Goal: Task Accomplishment & Management: Complete application form

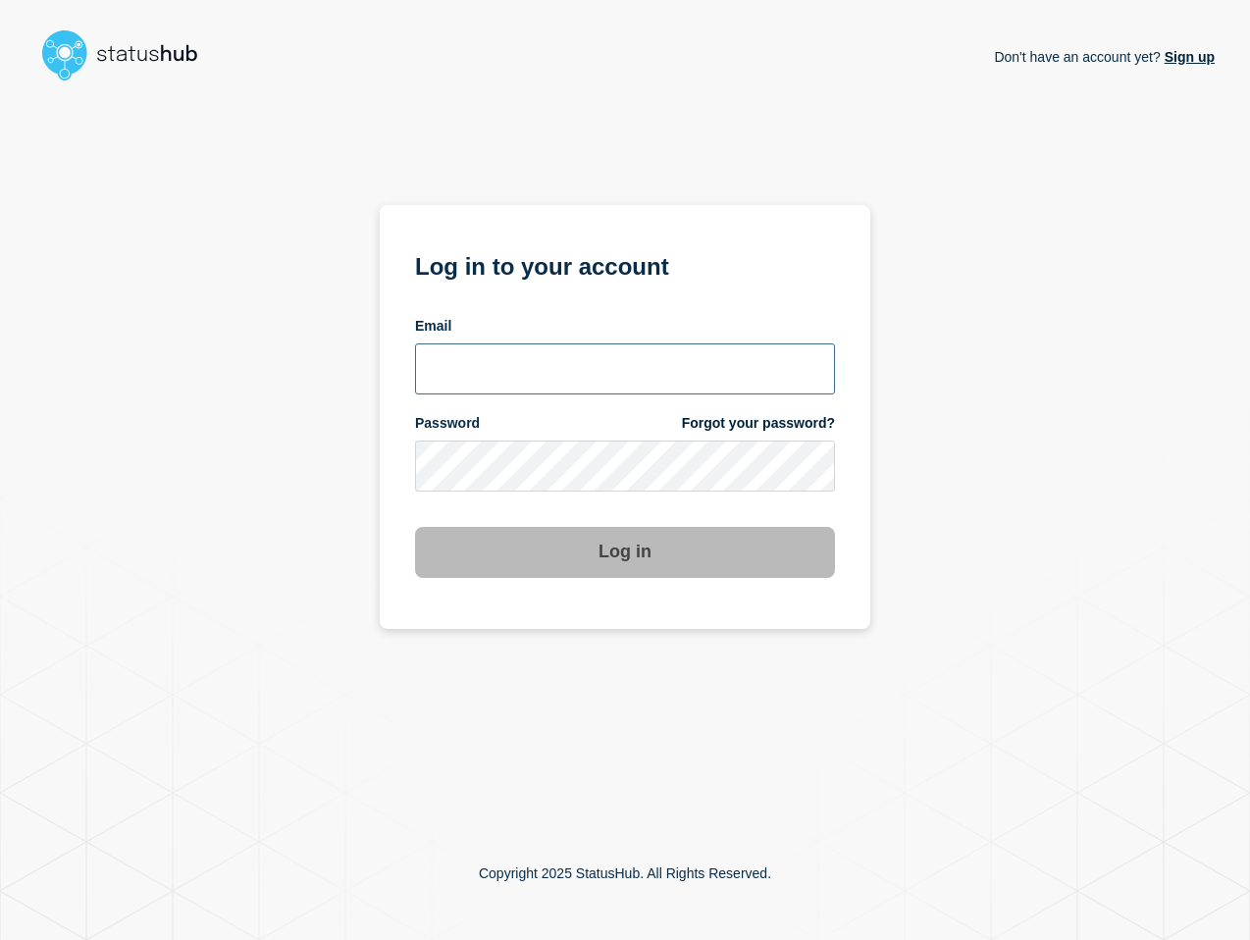
type input "[PERSON_NAME][EMAIL_ADDRESS][PERSON_NAME][DOMAIN_NAME]"
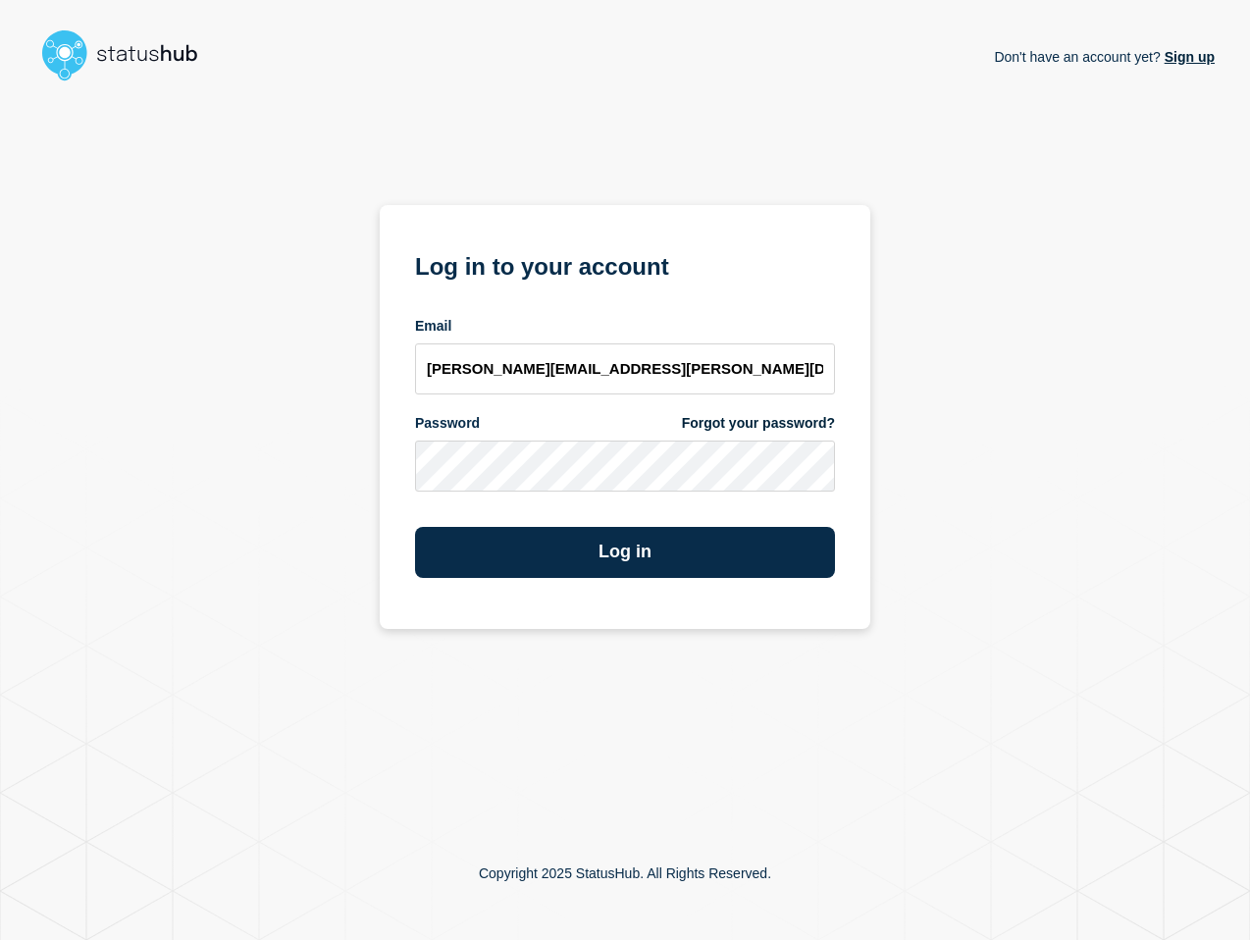
click at [953, 504] on div "Don't have an account yet? Sign up Log in to your account Email lenil.samuel@ba…" at bounding box center [624, 447] width 1179 height 717
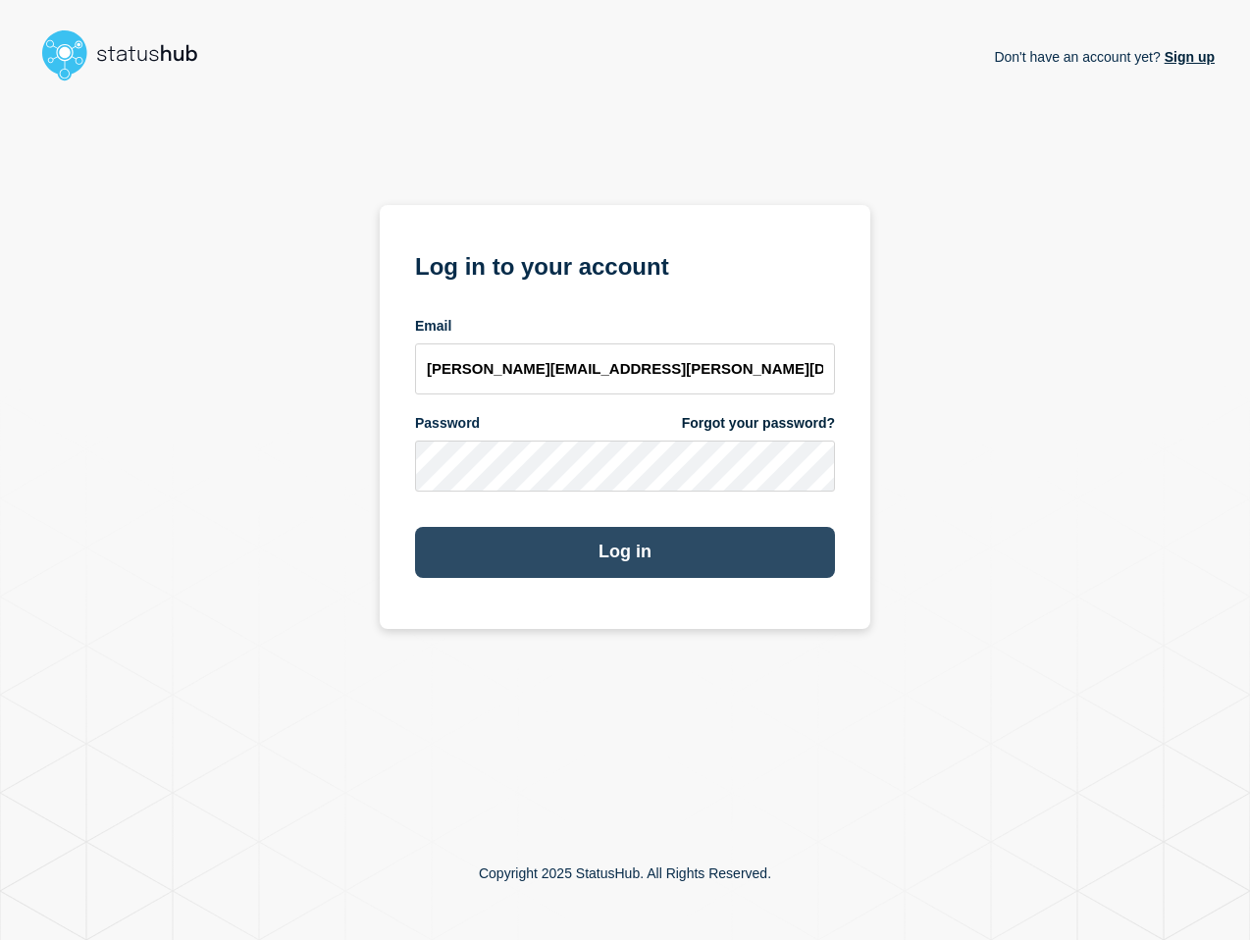
click at [650, 543] on button "Log in" at bounding box center [625, 552] width 420 height 51
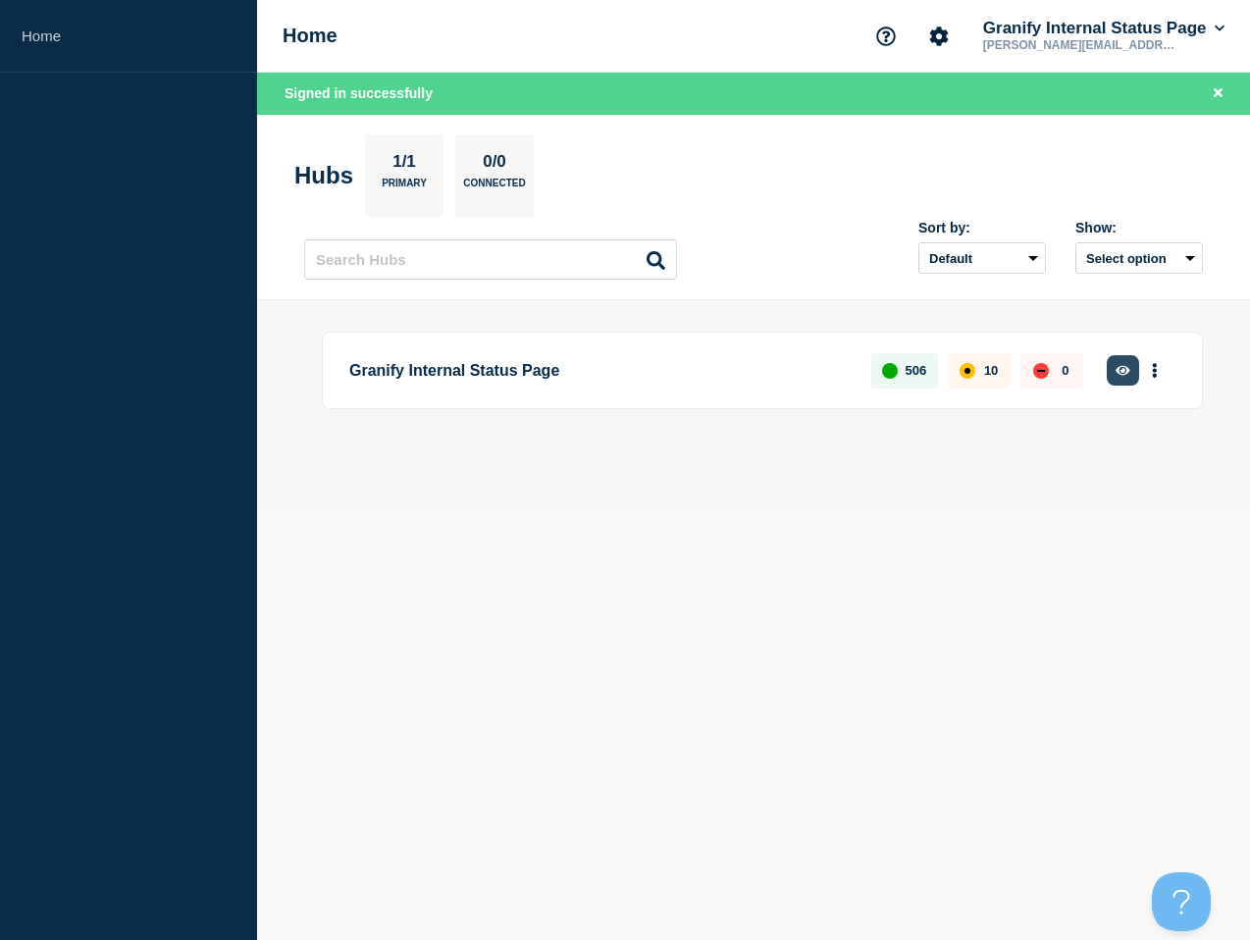
click at [1118, 370] on icon "button" at bounding box center [1123, 370] width 15 height 10
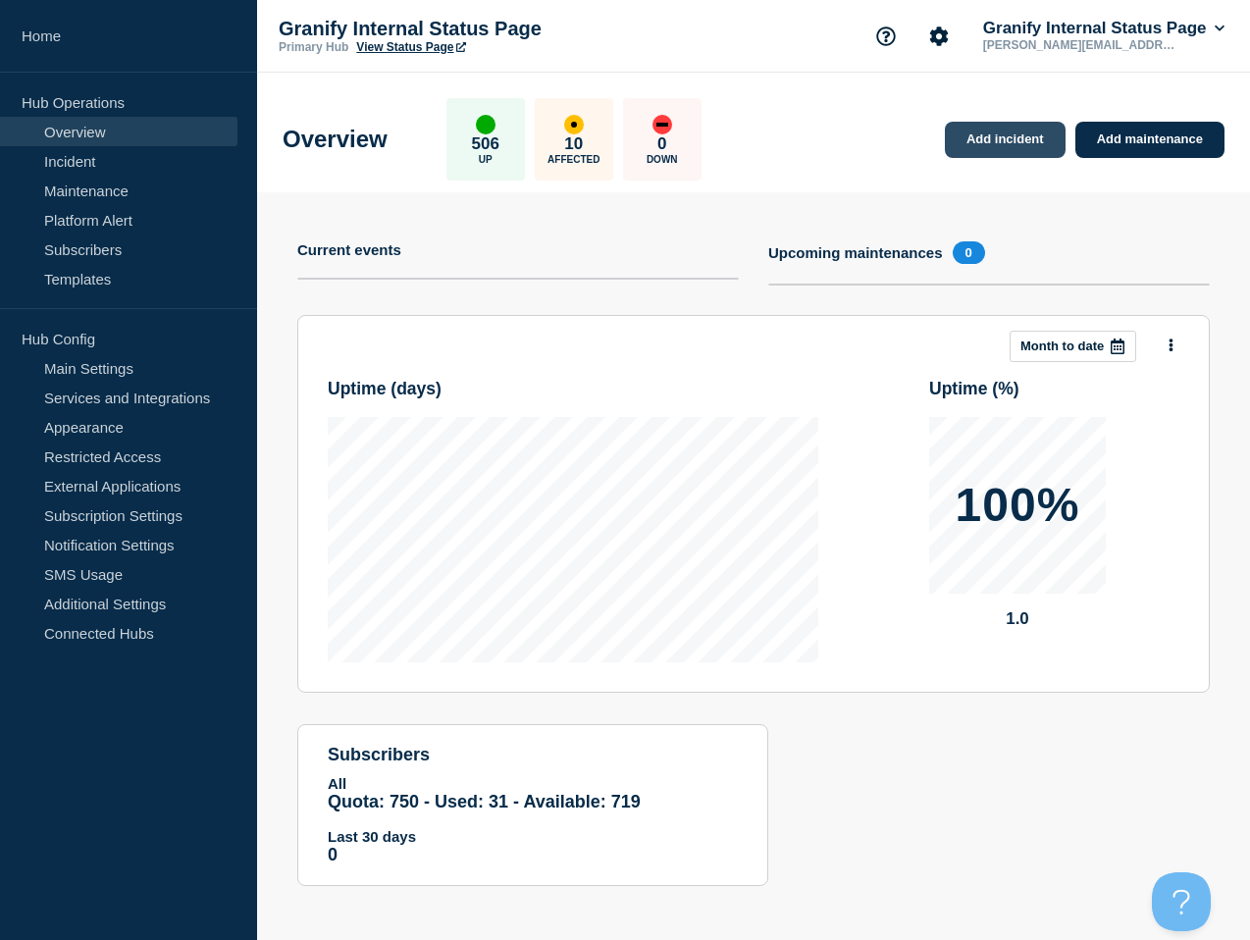
click at [991, 150] on link "Add incident" at bounding box center [1005, 140] width 121 height 36
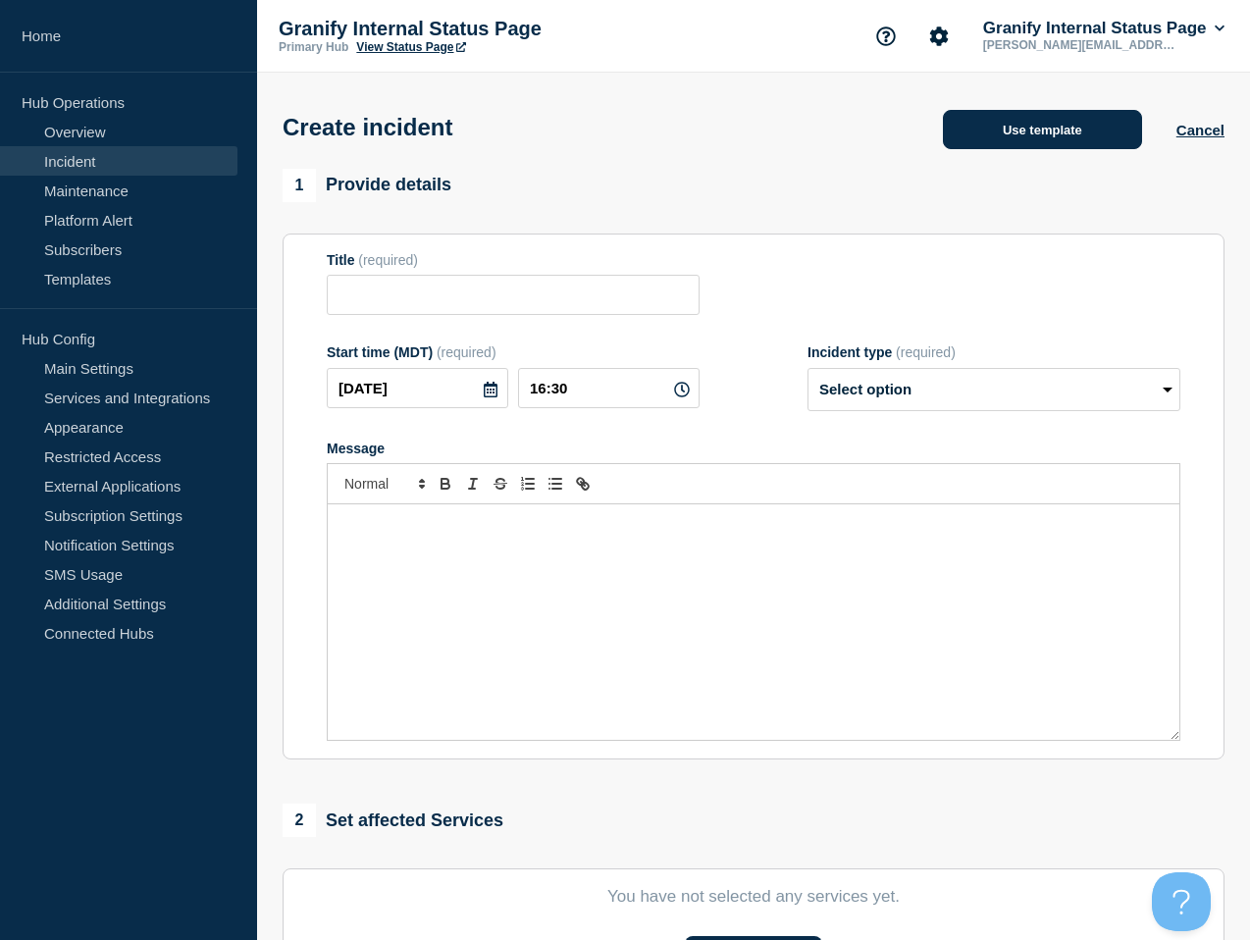
click at [1041, 126] on button "Use template" at bounding box center [1042, 129] width 199 height 39
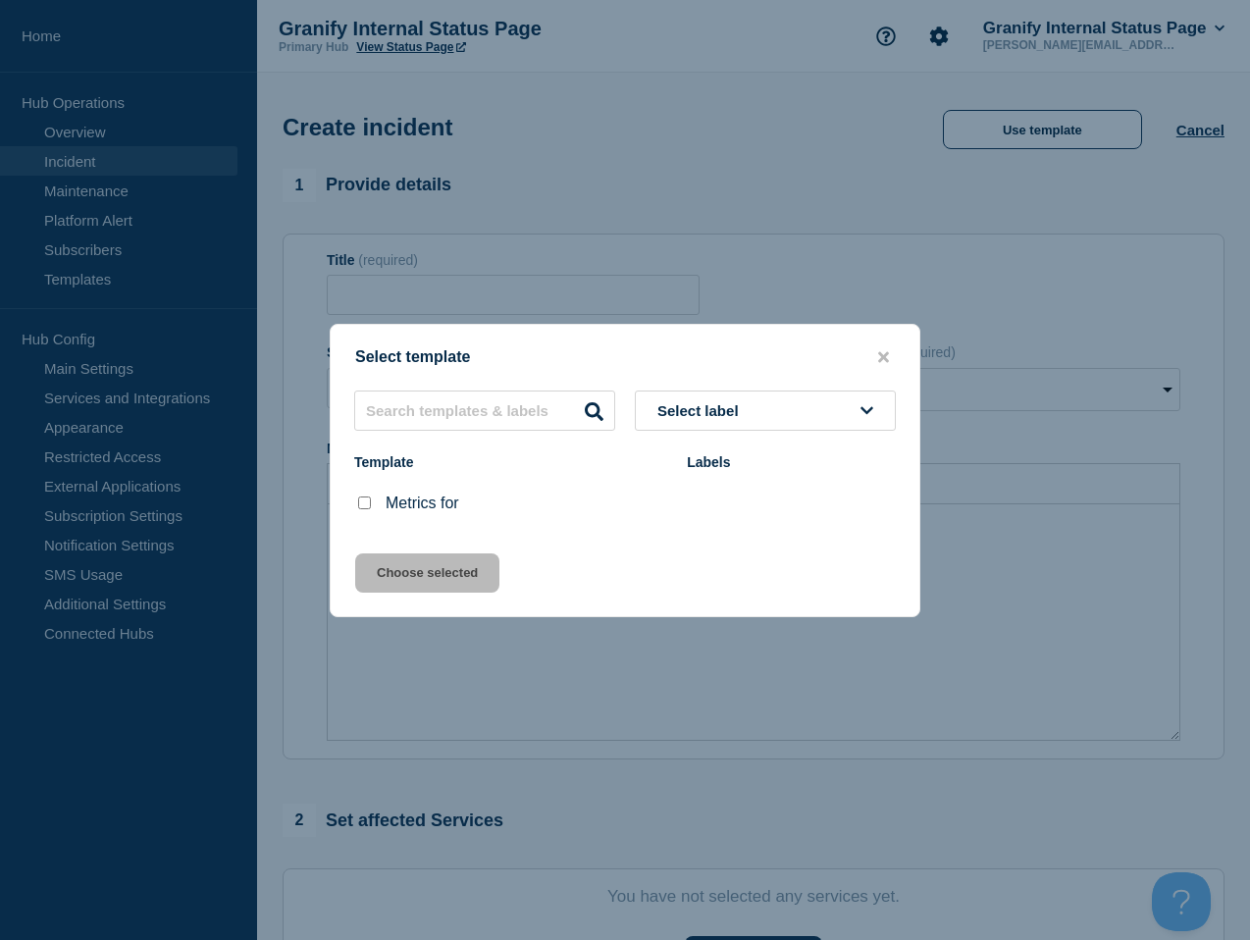
click at [365, 509] on input "Metrics for checkbox" at bounding box center [364, 502] width 13 height 13
checkbox input "true"
click at [415, 582] on button "Choose selected" at bounding box center [427, 572] width 144 height 39
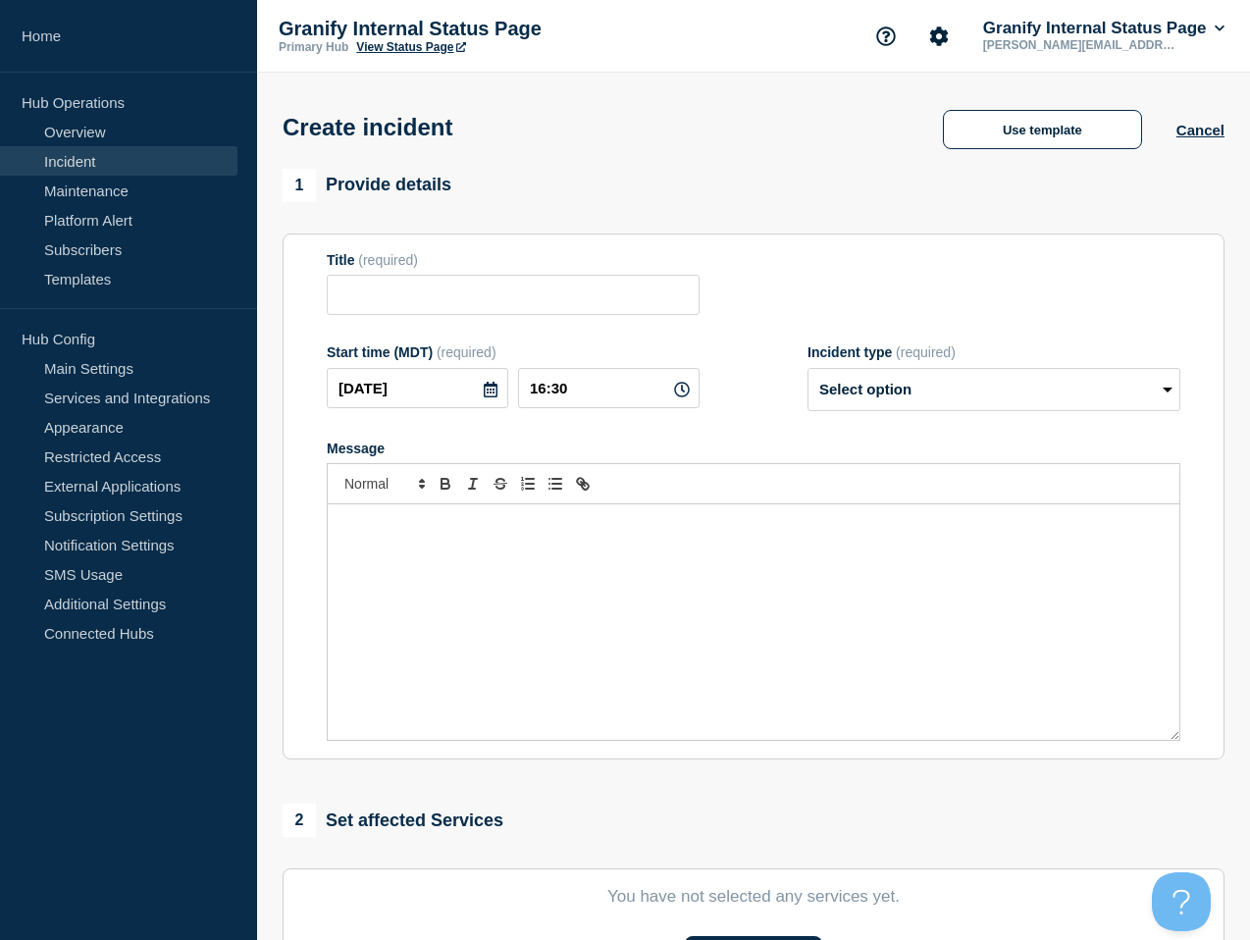
type input "Metrics for"
select select "monitoring"
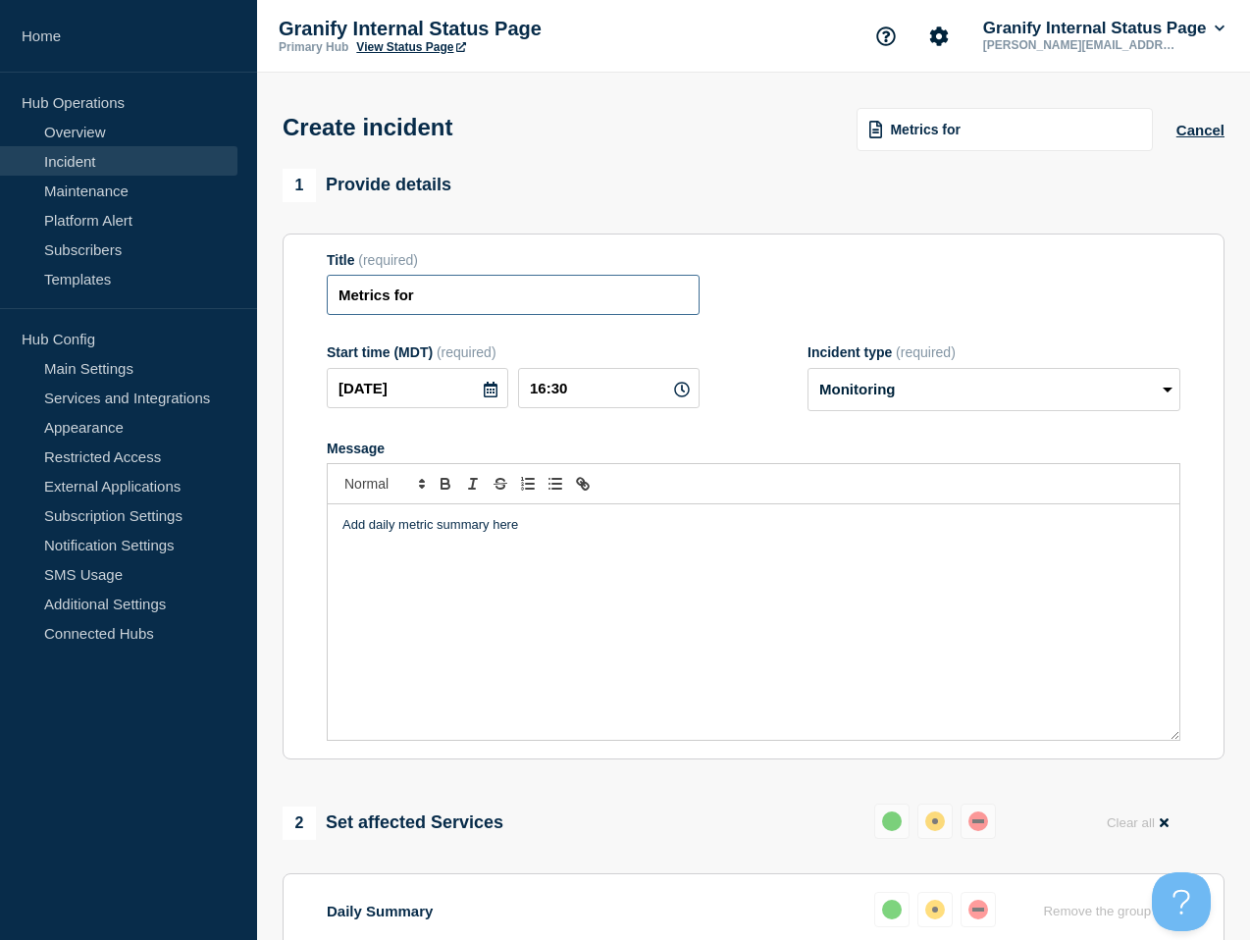
click at [497, 315] on input "Metrics for" at bounding box center [513, 295] width 373 height 40
type input "Metrics for 9/18"
click at [572, 648] on div "Add daily metric summary here" at bounding box center [754, 621] width 852 height 235
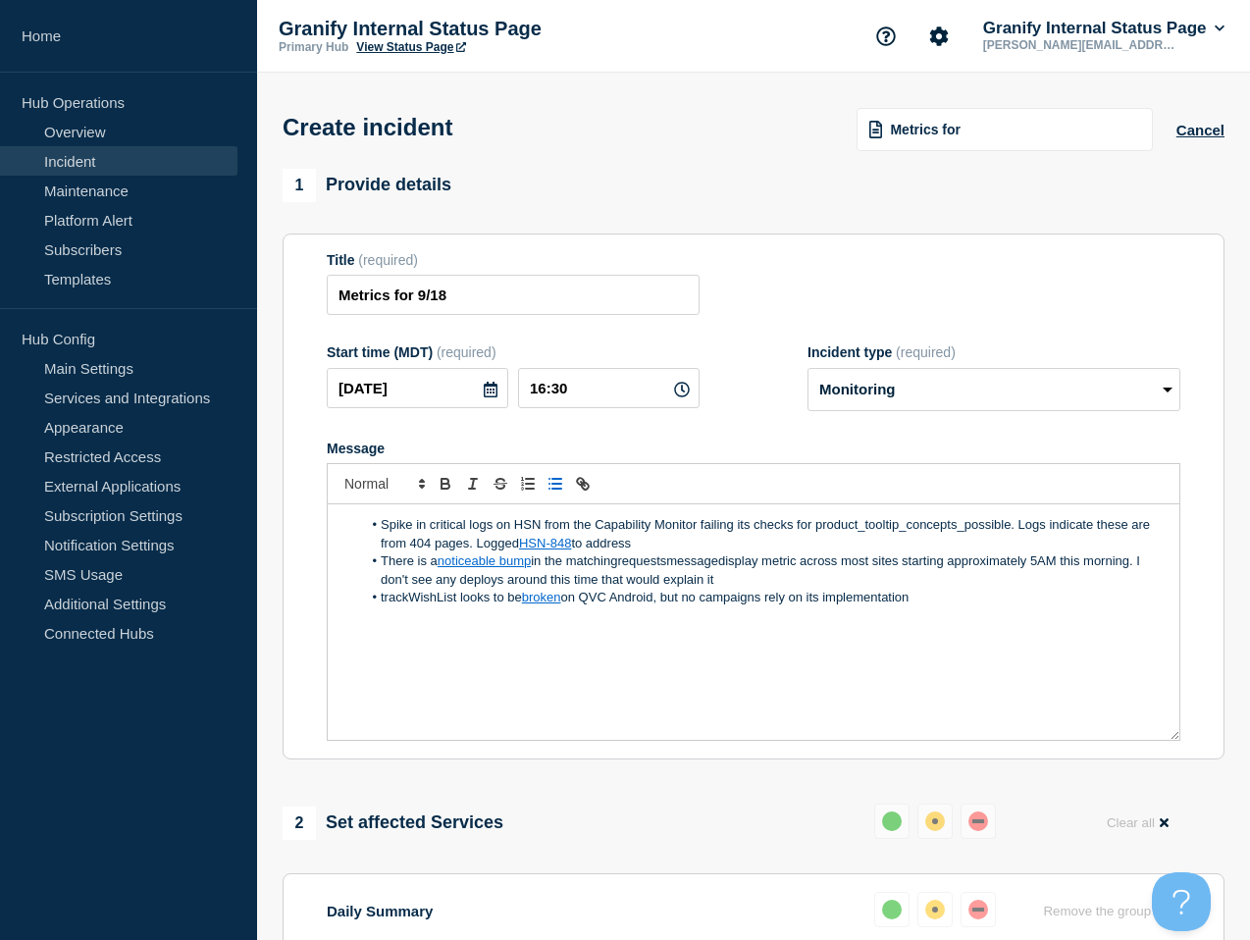
click at [859, 543] on li "Spike in critical logs on HSN from the Capability Monitor failing its checks fo…" at bounding box center [764, 534] width 804 height 36
click at [713, 585] on li "There is a noticeable bump in the matchingrequestsmessagedisplay metric across …" at bounding box center [764, 570] width 804 height 36
click at [645, 575] on li "There is a noticeable bump in the matchingrequestsmessagedisplay metric across …" at bounding box center [764, 570] width 804 height 36
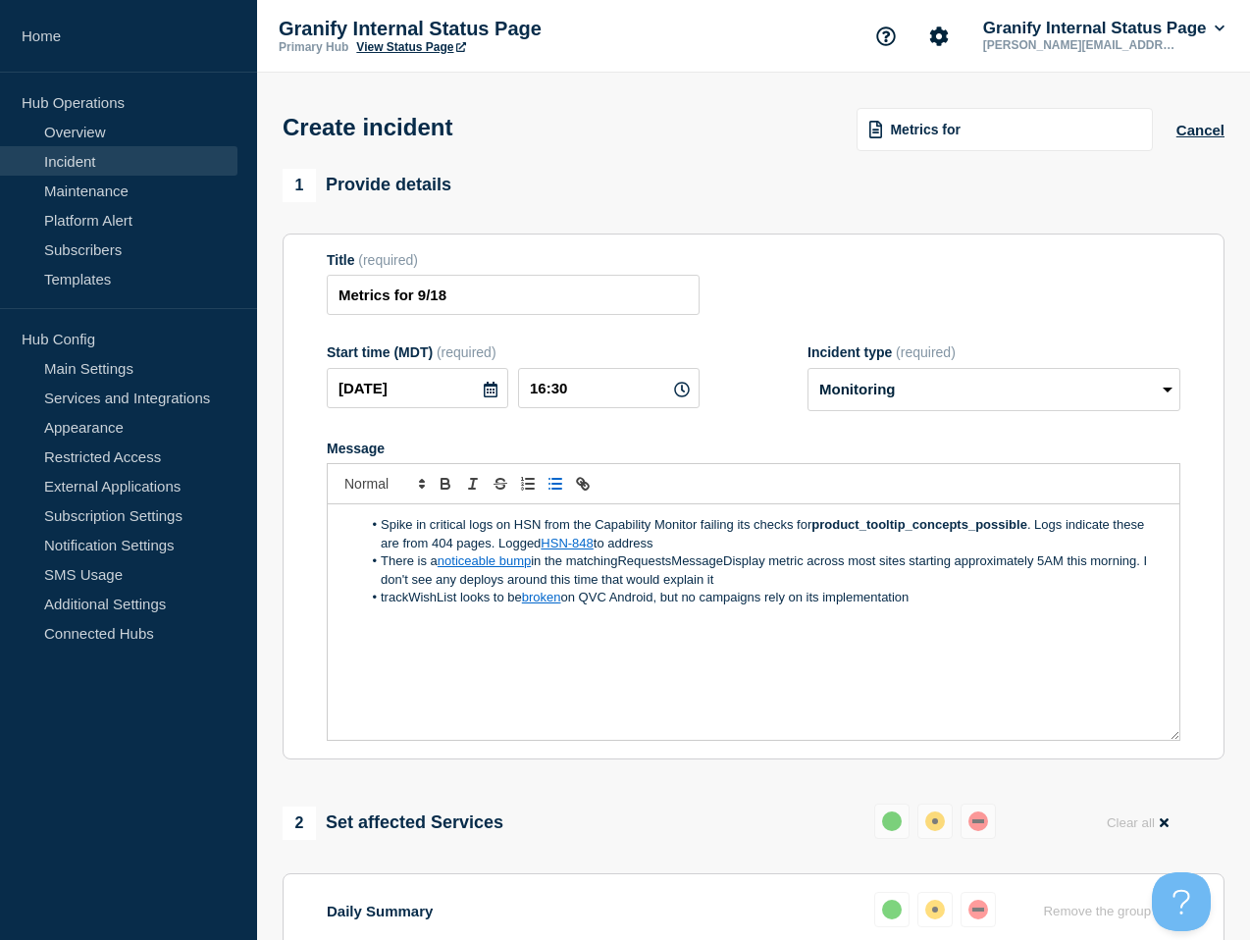
click at [653, 578] on li "There is a noticeable bump in the matchingRequestsMessageDisplay metric across …" at bounding box center [764, 570] width 804 height 36
drag, startPoint x: 653, startPoint y: 578, endPoint x: 728, endPoint y: 581, distance: 74.6
click at [653, 578] on li "There is a noticeable bump in the matchingRequestsMessageDisplay metric across …" at bounding box center [764, 570] width 804 height 36
click at [846, 589] on li "There is a noticeable bump in the matchingRequestsMessageDisplay metric across …" at bounding box center [764, 570] width 804 height 36
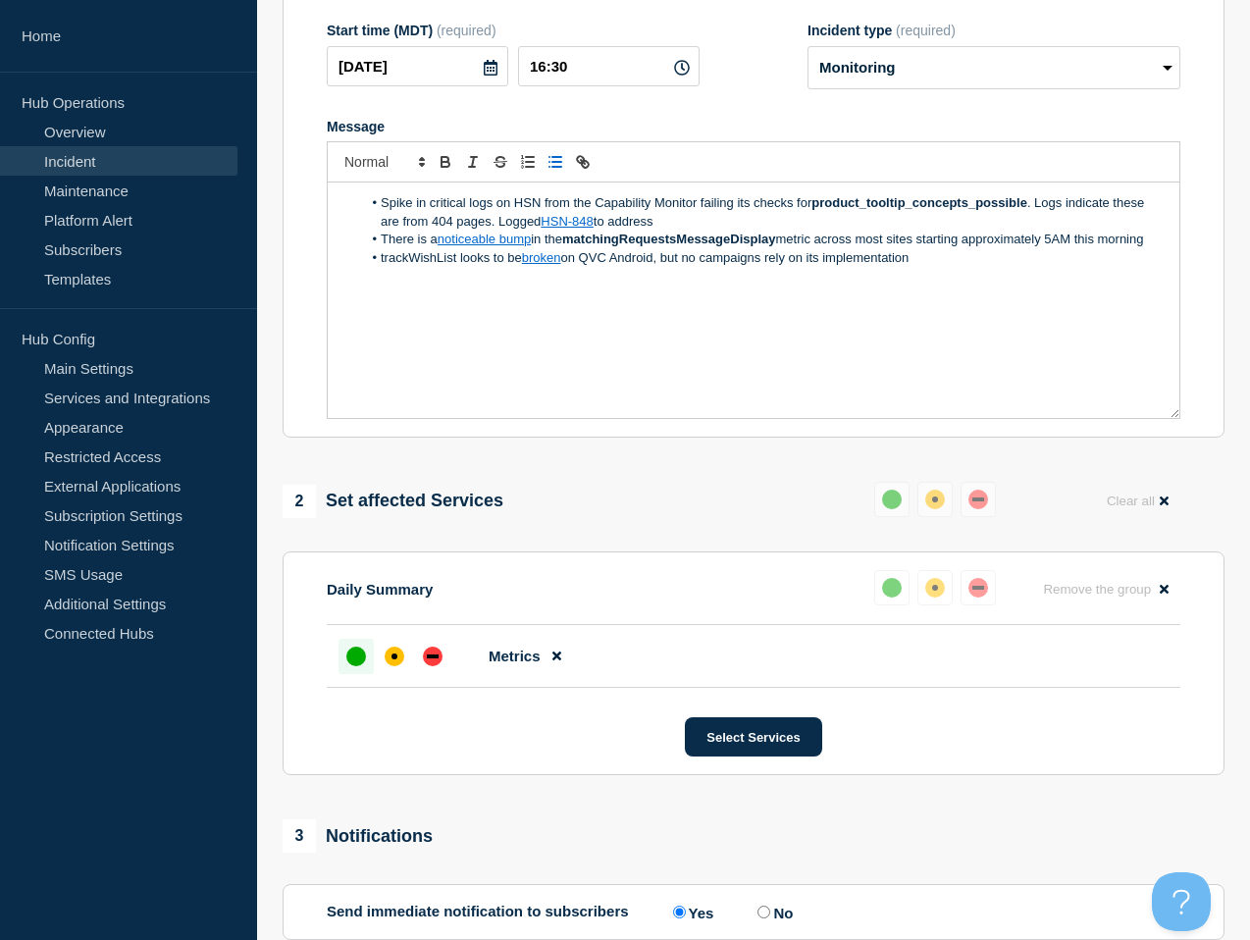
scroll to position [560, 0]
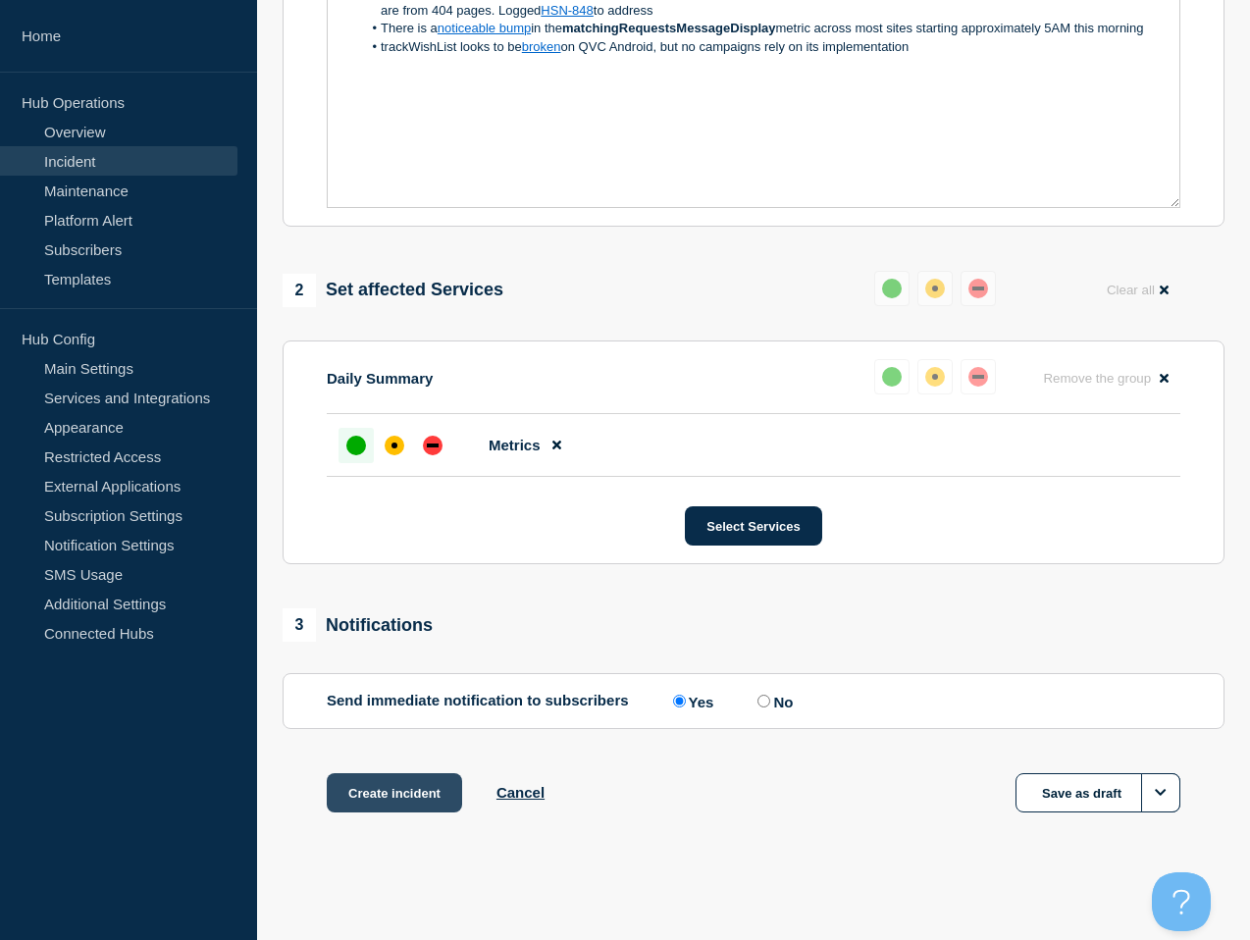
click at [399, 791] on button "Create incident" at bounding box center [394, 792] width 135 height 39
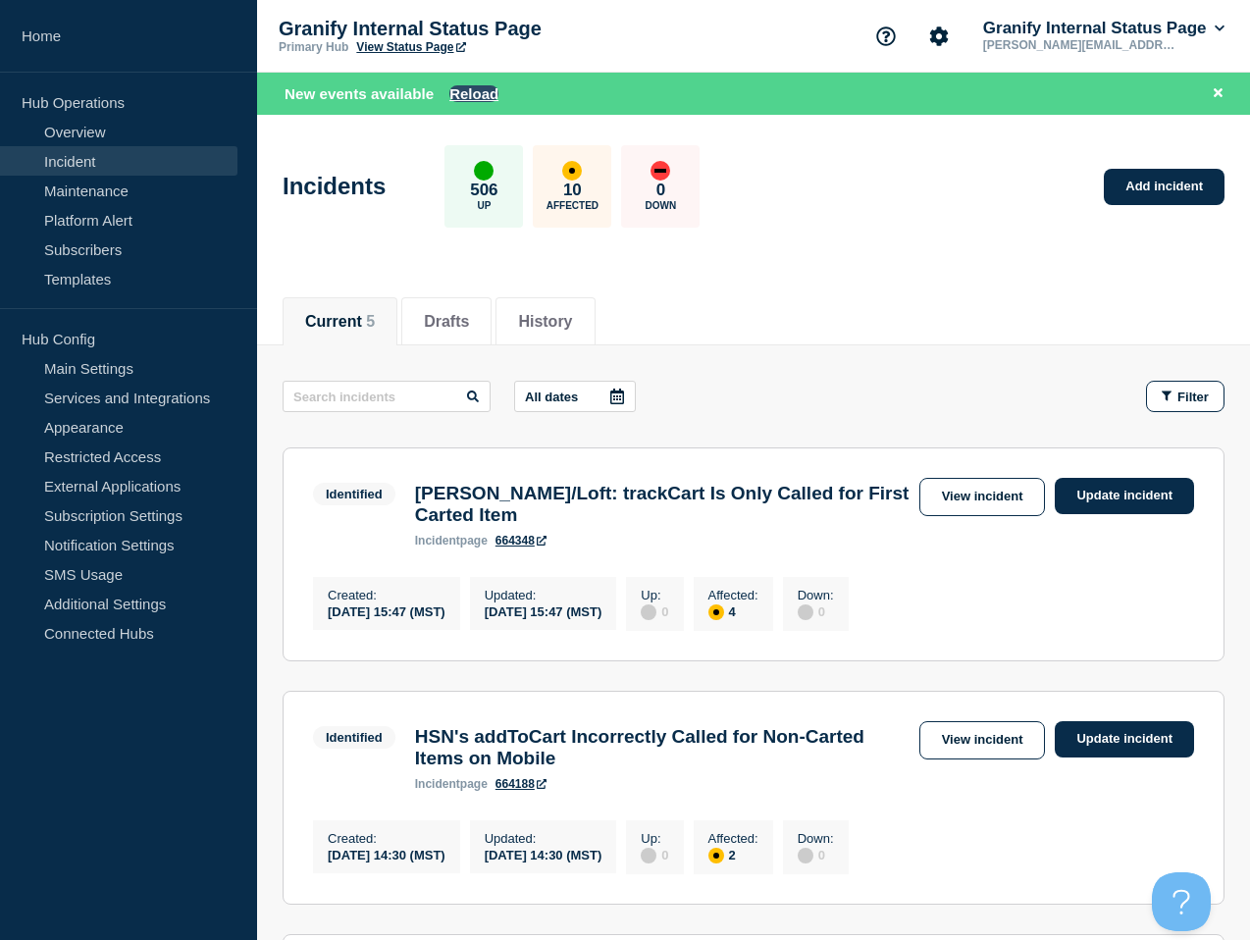
click at [449, 93] on button "Reload" at bounding box center [473, 93] width 49 height 17
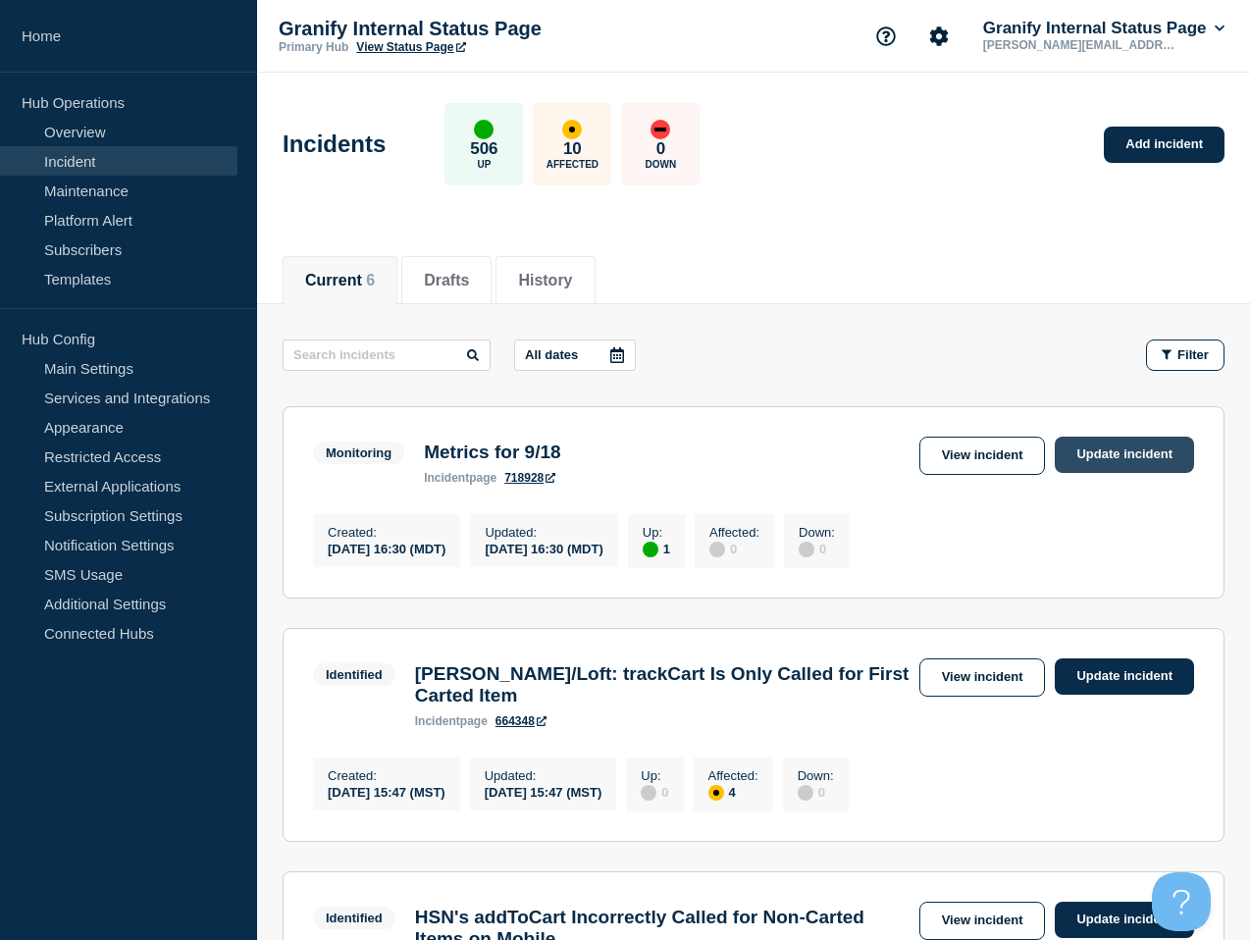
click at [1122, 454] on link "Update incident" at bounding box center [1124, 455] width 139 height 36
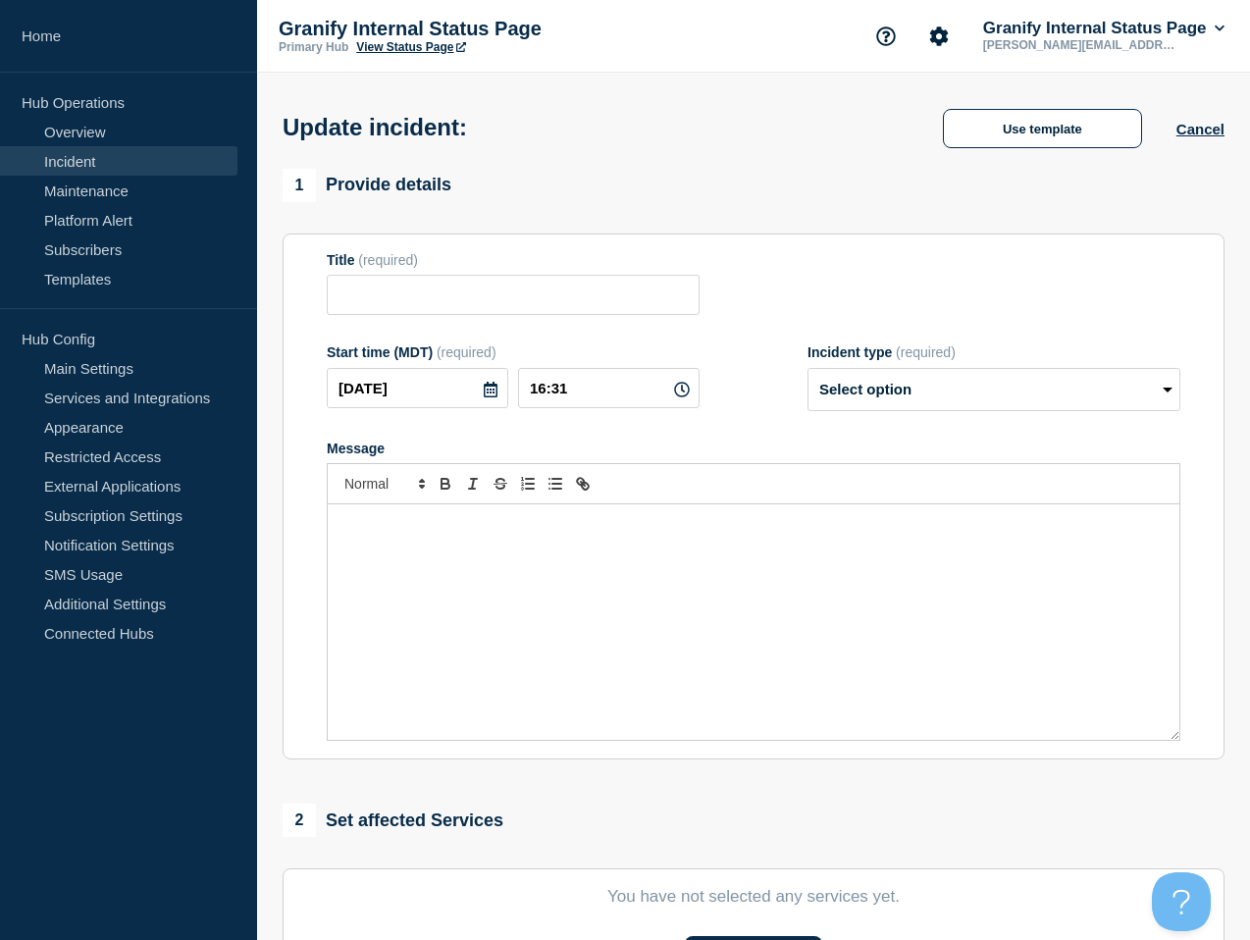
type input "Metrics for 9/18"
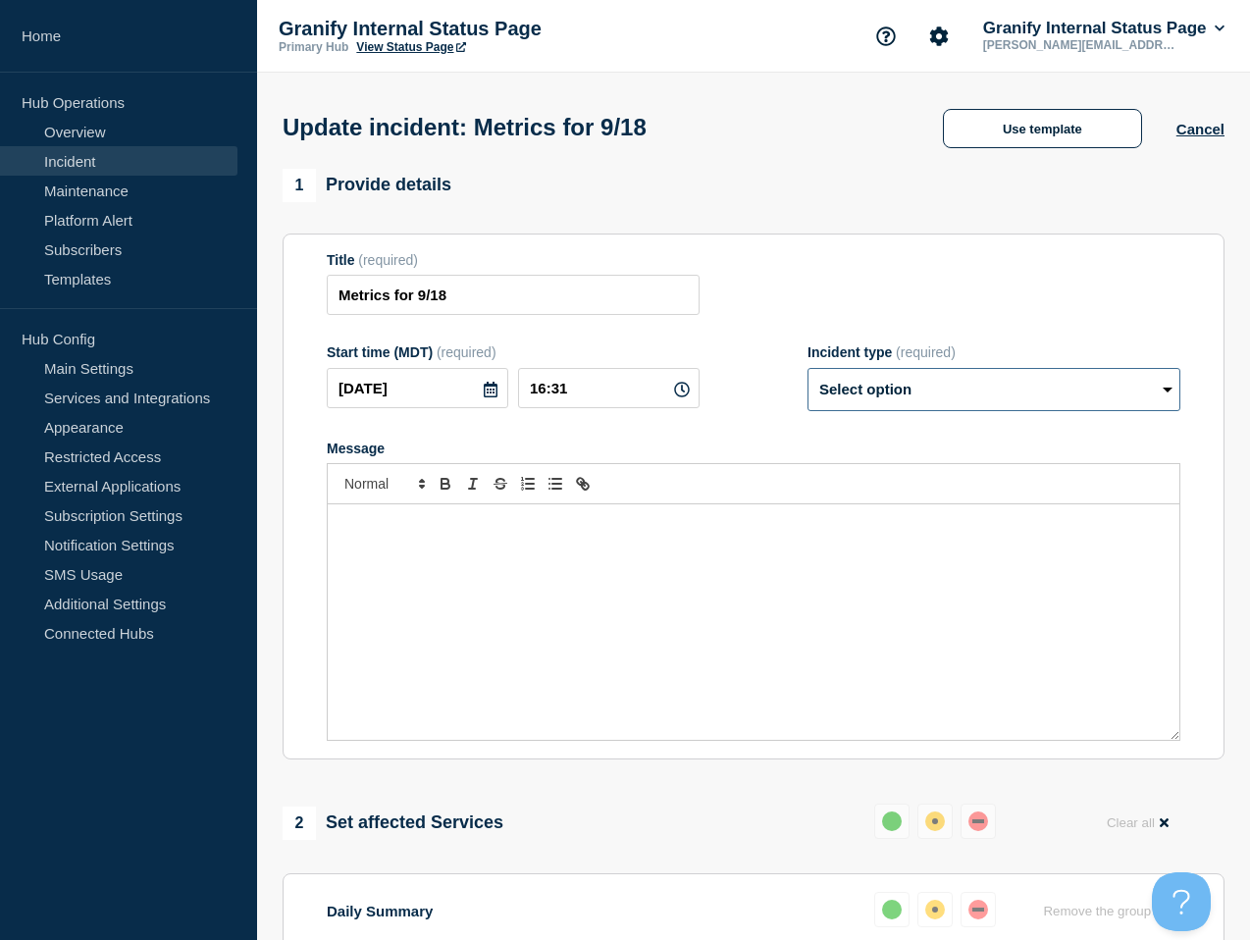
click at [956, 409] on select "Select option Investigating Identified Monitoring Resolved" at bounding box center [993, 389] width 373 height 43
select select "resolved"
click at [807, 381] on select "Select option Investigating Identified Monitoring Resolved" at bounding box center [993, 389] width 373 height 43
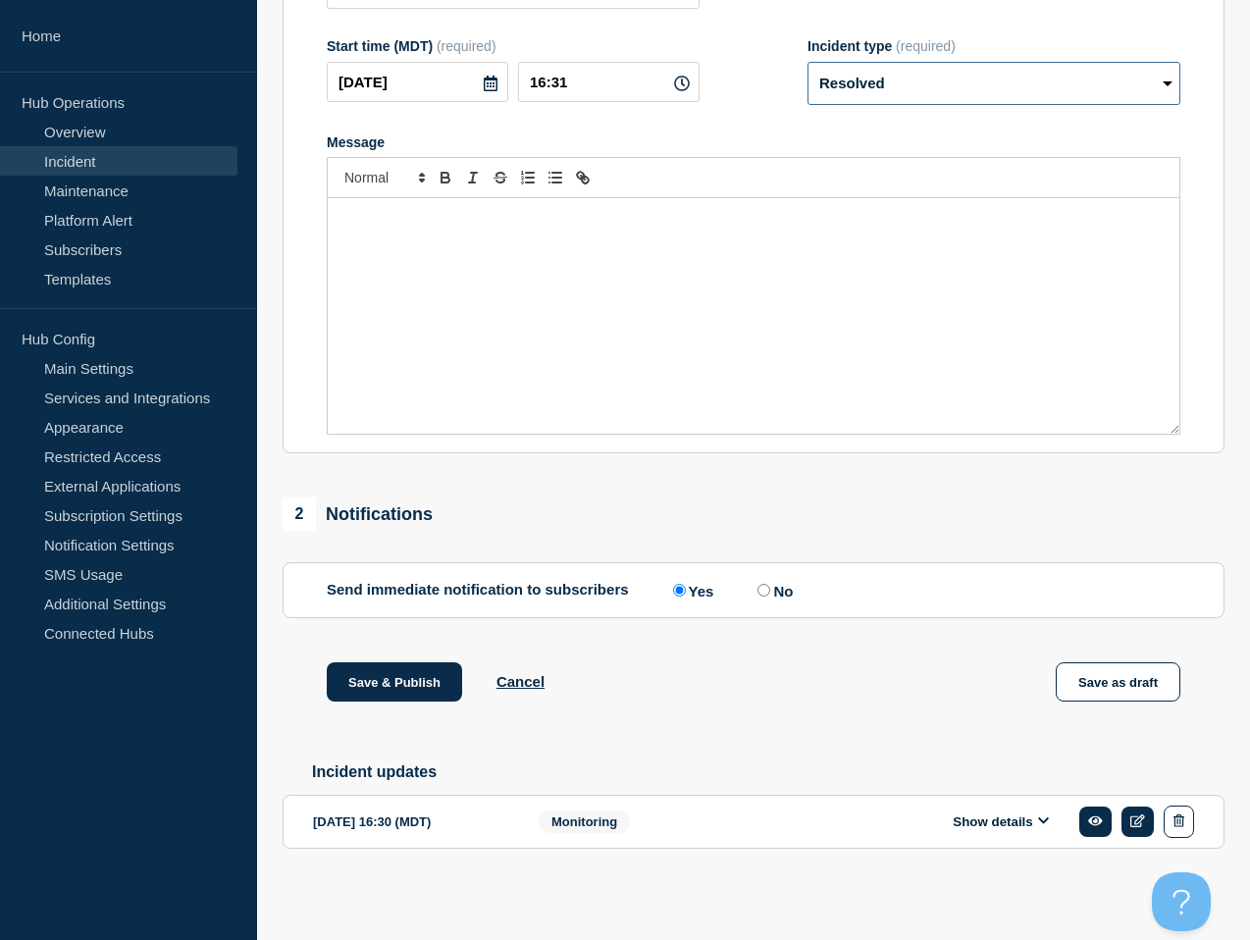
scroll to position [332, 0]
click at [757, 584] on input "No" at bounding box center [763, 590] width 13 height 13
radio input "true"
radio input "false"
click at [396, 667] on button "Save & Publish" at bounding box center [394, 681] width 135 height 39
